Goal: Transaction & Acquisition: Purchase product/service

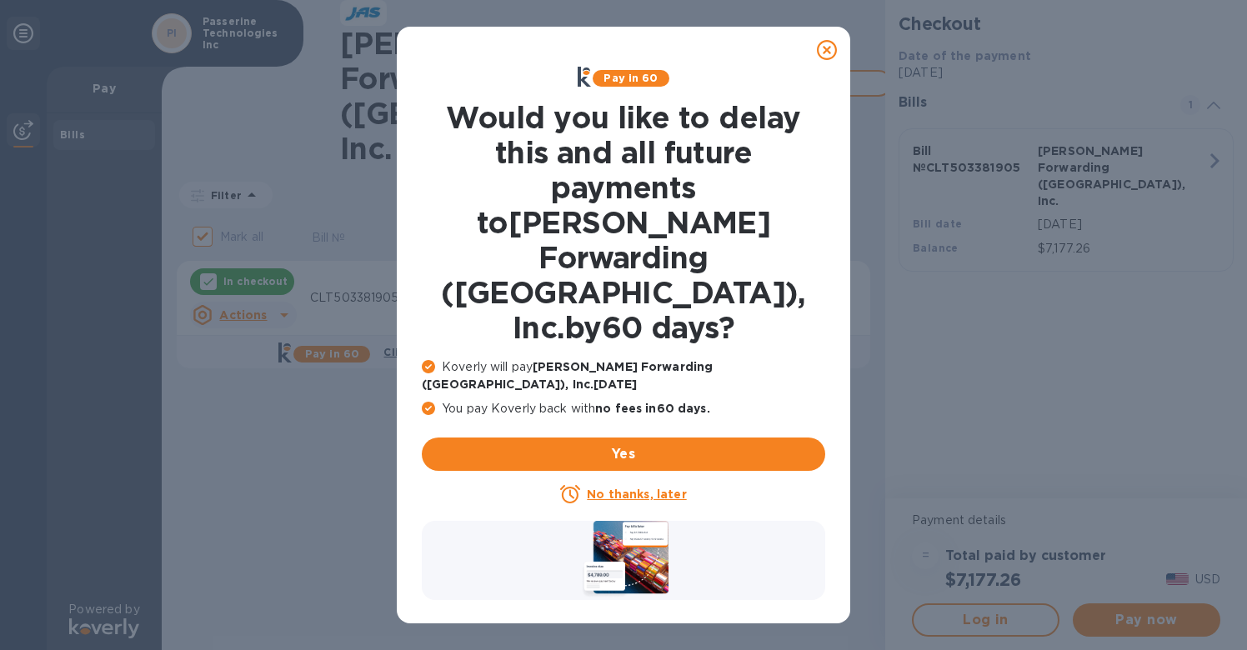
click at [657, 488] on u "No thanks, later" at bounding box center [636, 494] width 99 height 13
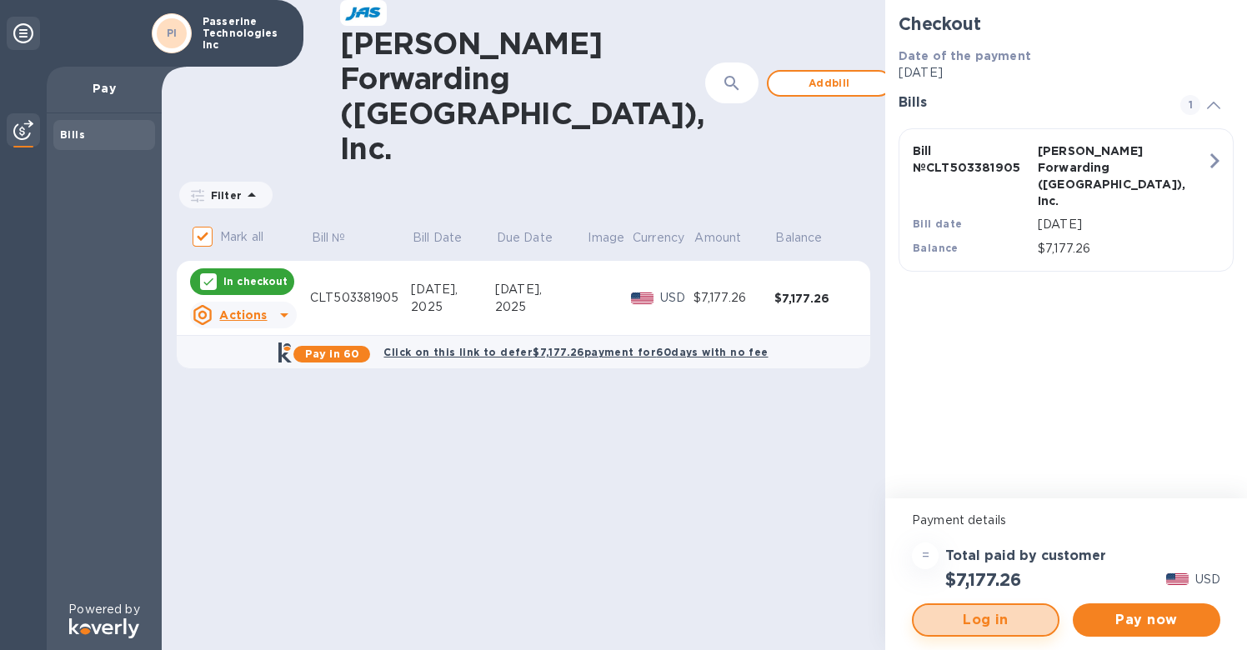
click at [997, 624] on span "Log in" at bounding box center [986, 620] width 118 height 20
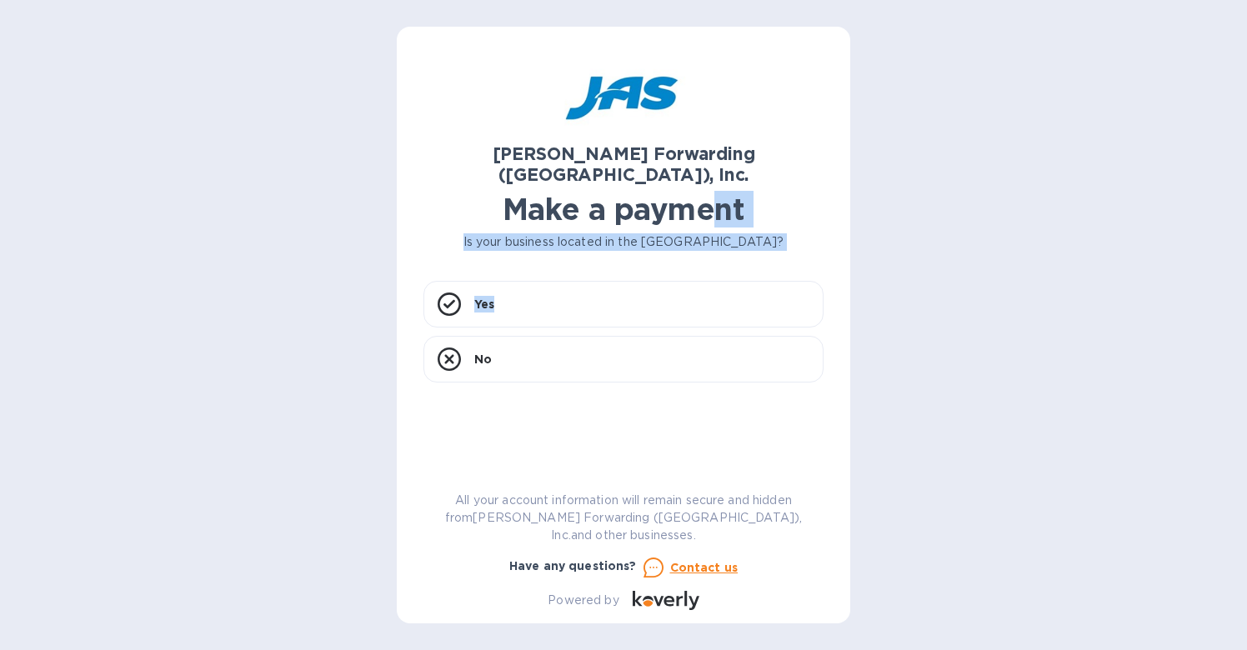
drag, startPoint x: 710, startPoint y: 278, endPoint x: 706, endPoint y: 193, distance: 86.0
click at [706, 193] on div "JAS Forwarding (USA), Inc. Make a payment Is your business located in the Unite…" at bounding box center [624, 331] width 400 height 557
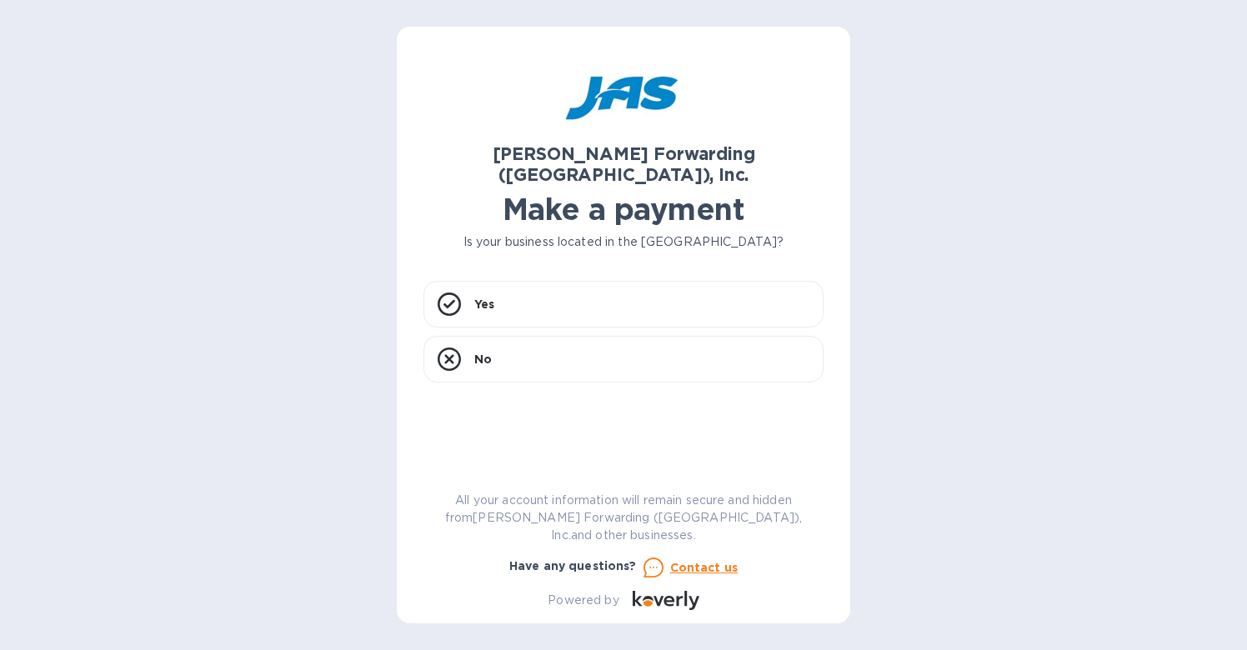
click at [684, 569] on u "Contact us" at bounding box center [704, 567] width 68 height 13
click at [627, 281] on div "Yes" at bounding box center [624, 304] width 400 height 47
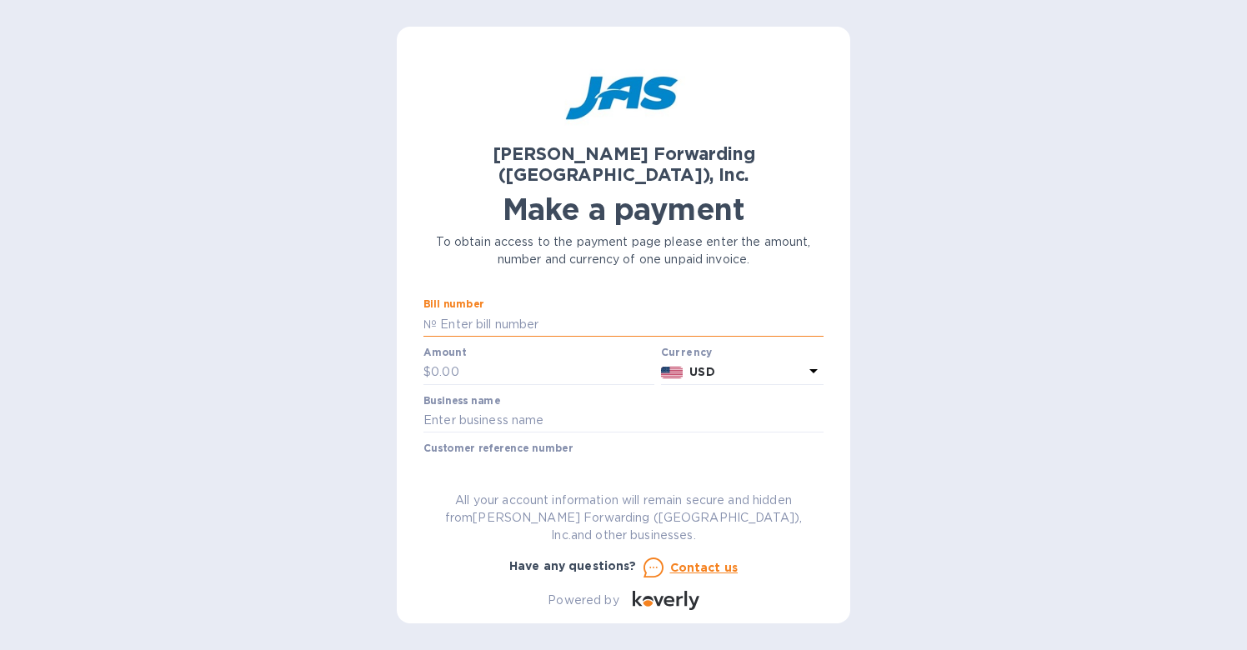
click at [645, 312] on input "text" at bounding box center [630, 324] width 387 height 25
paste input "CLT503381905"
type input "CLT503381905"
paste input "7,177.26"
click at [443, 360] on input "7,177.26" at bounding box center [542, 372] width 223 height 25
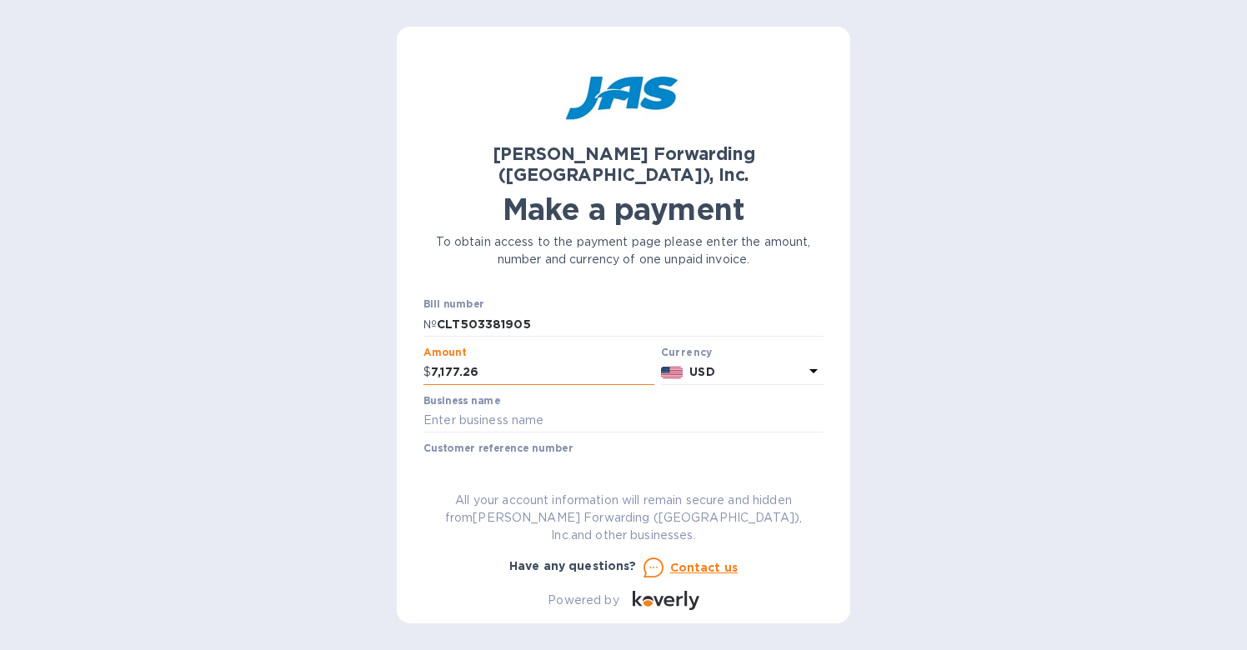
type input "7,177.26"
click at [514, 360] on input "7,177.26" at bounding box center [542, 372] width 223 height 25
click at [501, 409] on input "text" at bounding box center [624, 421] width 400 height 25
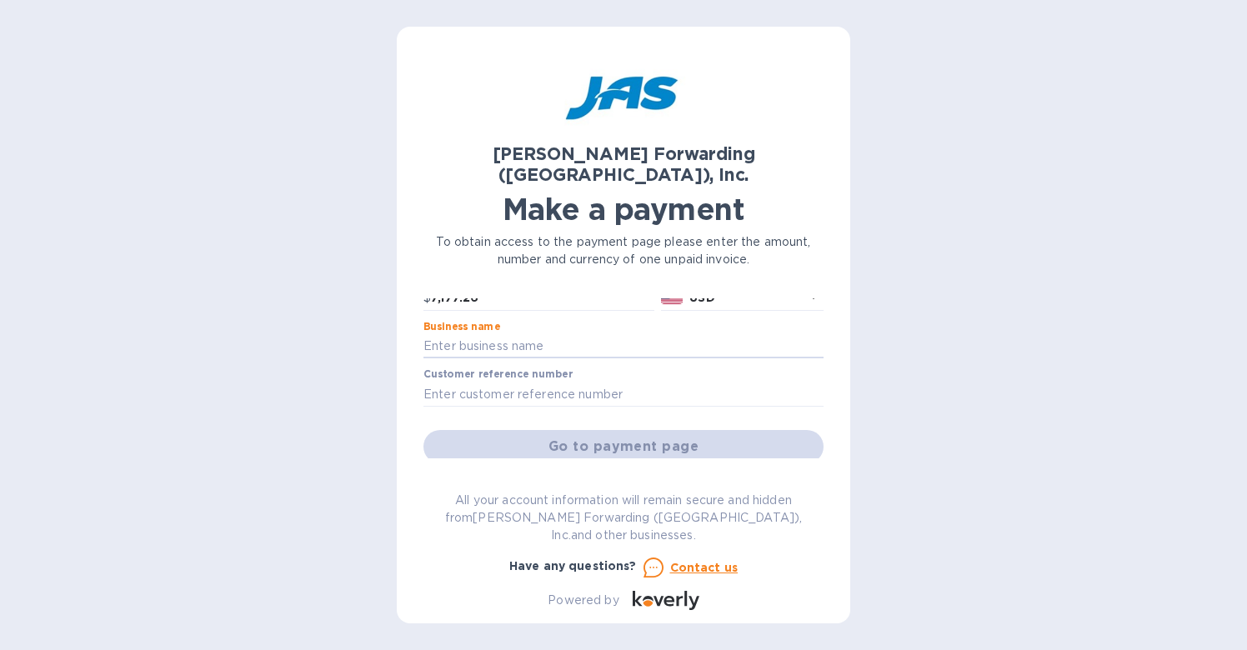
paste input "PASSERINE TECHNOLOGIES INC."
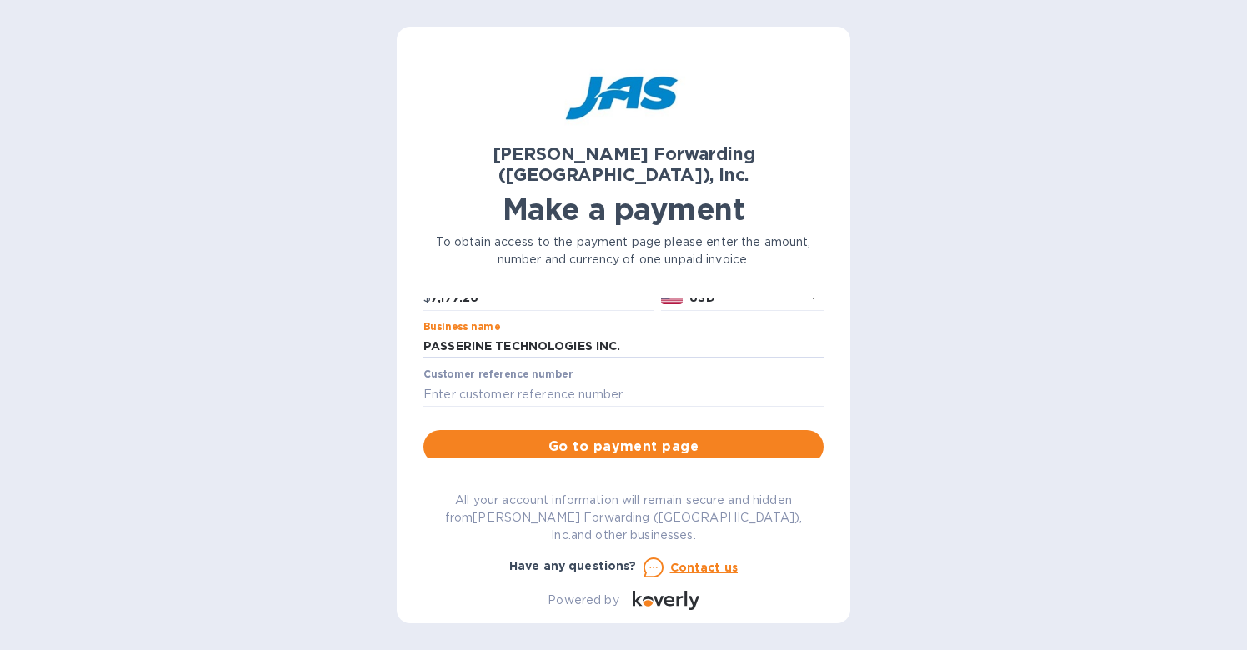
type input "PASSERINE TECHNOLOGIES INC."
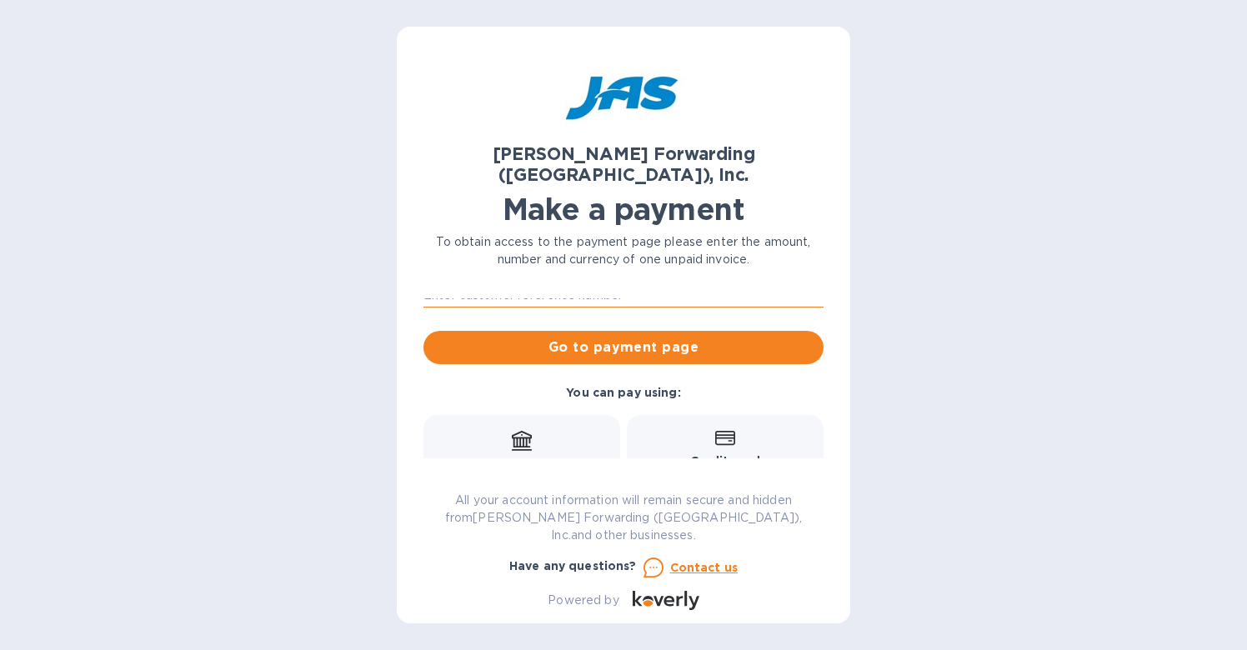
scroll to position [128, 0]
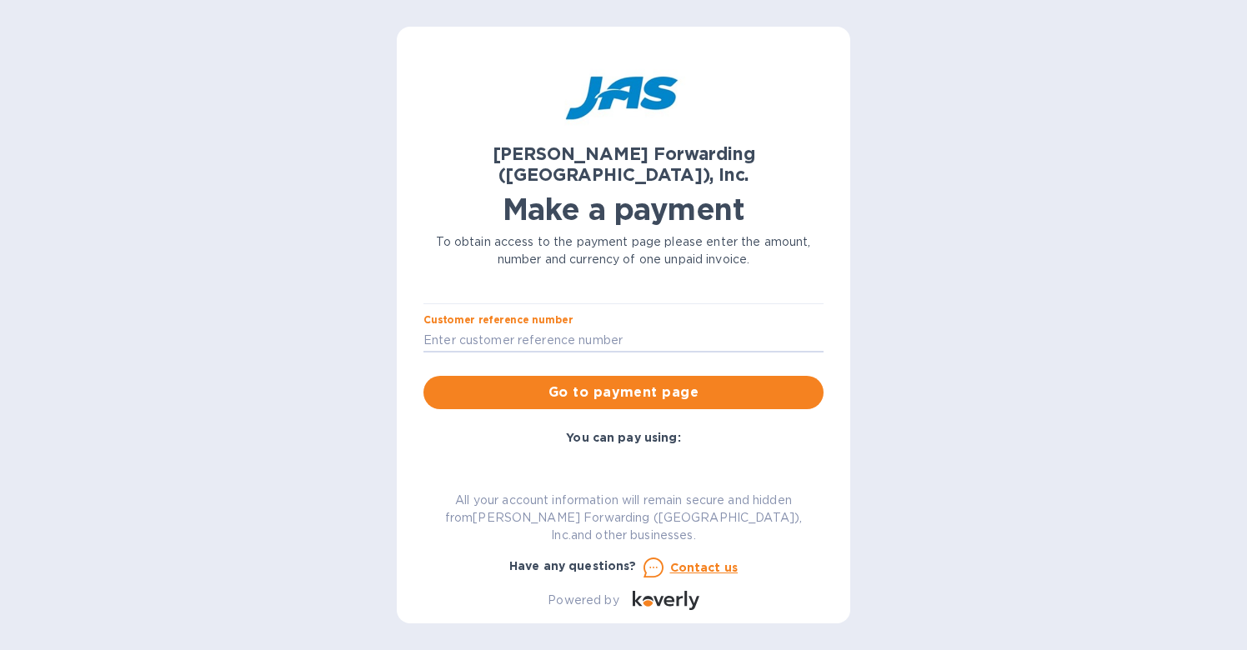
paste input "PASTECPUM"
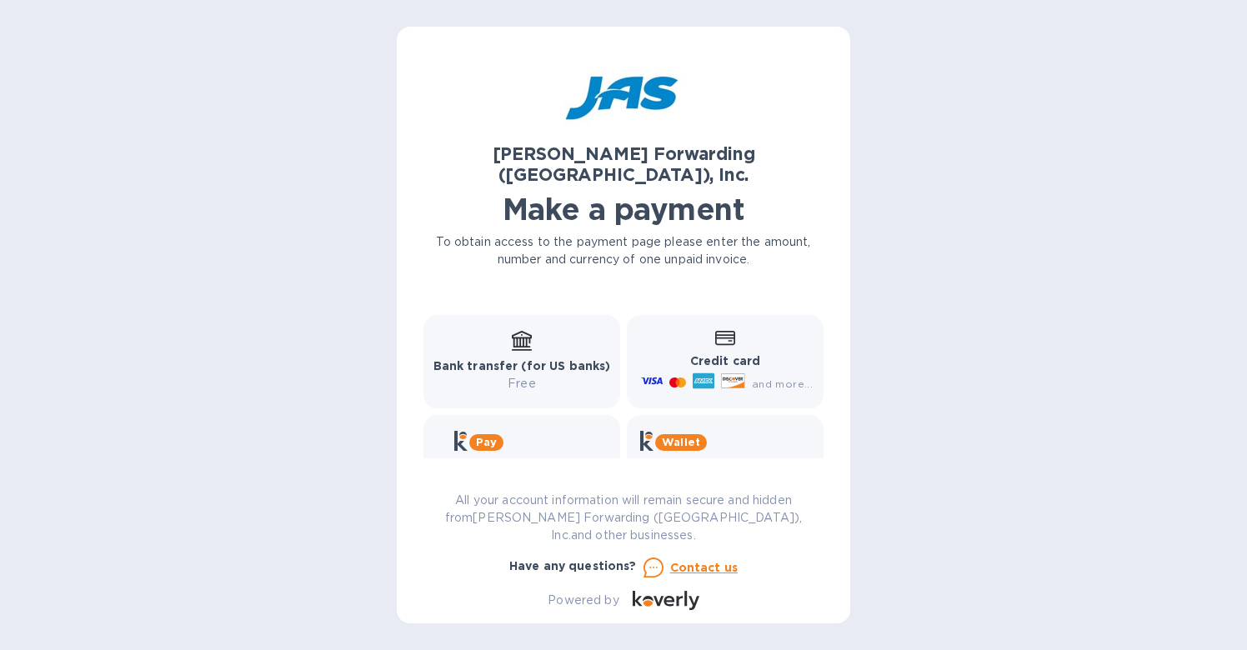
scroll to position [190, 0]
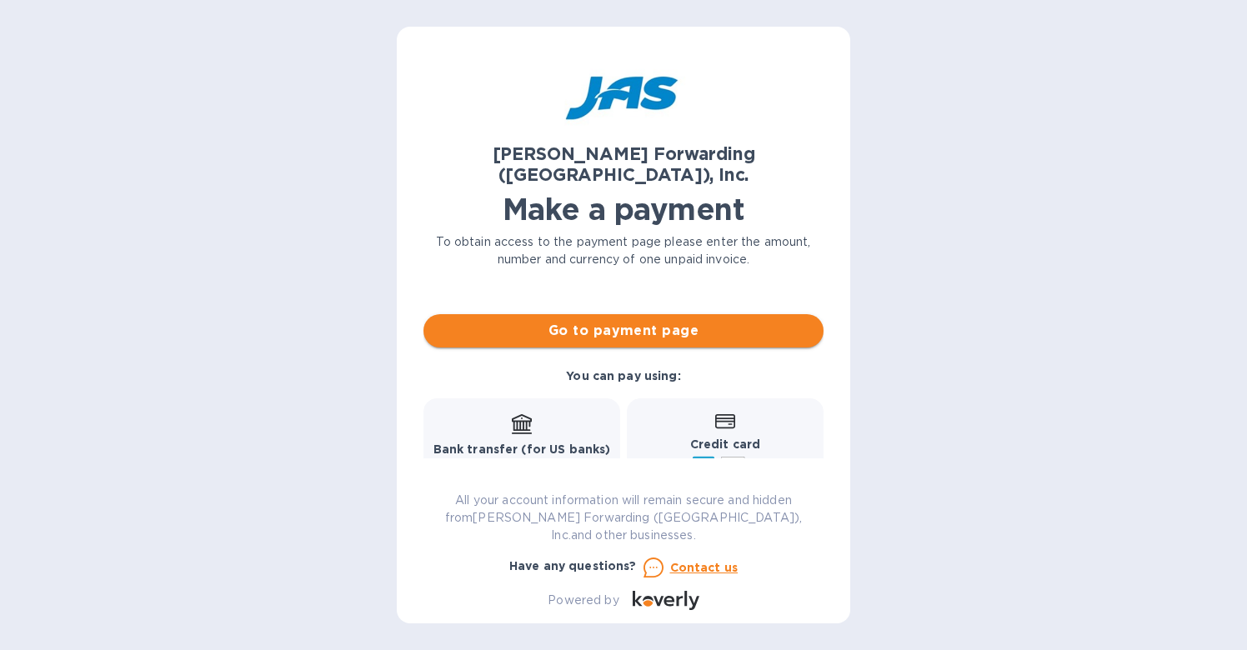
type input "PASTECPUM"
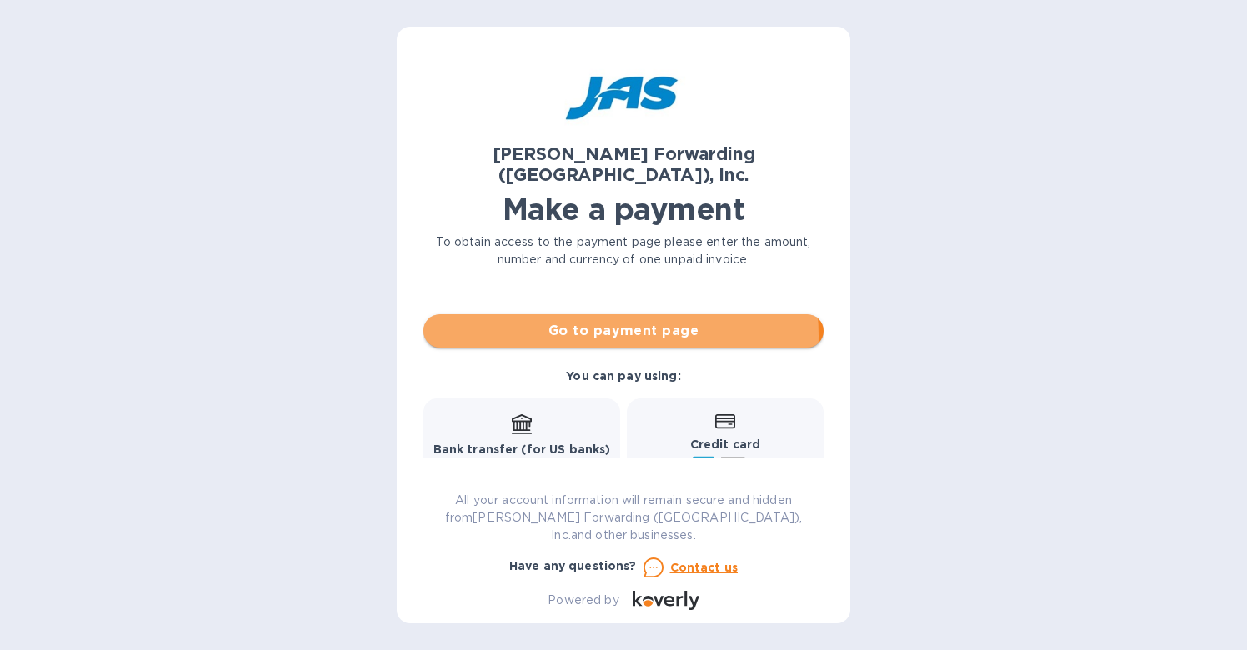
click at [593, 321] on span "Go to payment page" at bounding box center [624, 331] width 374 height 20
